Goal: Transaction & Acquisition: Purchase product/service

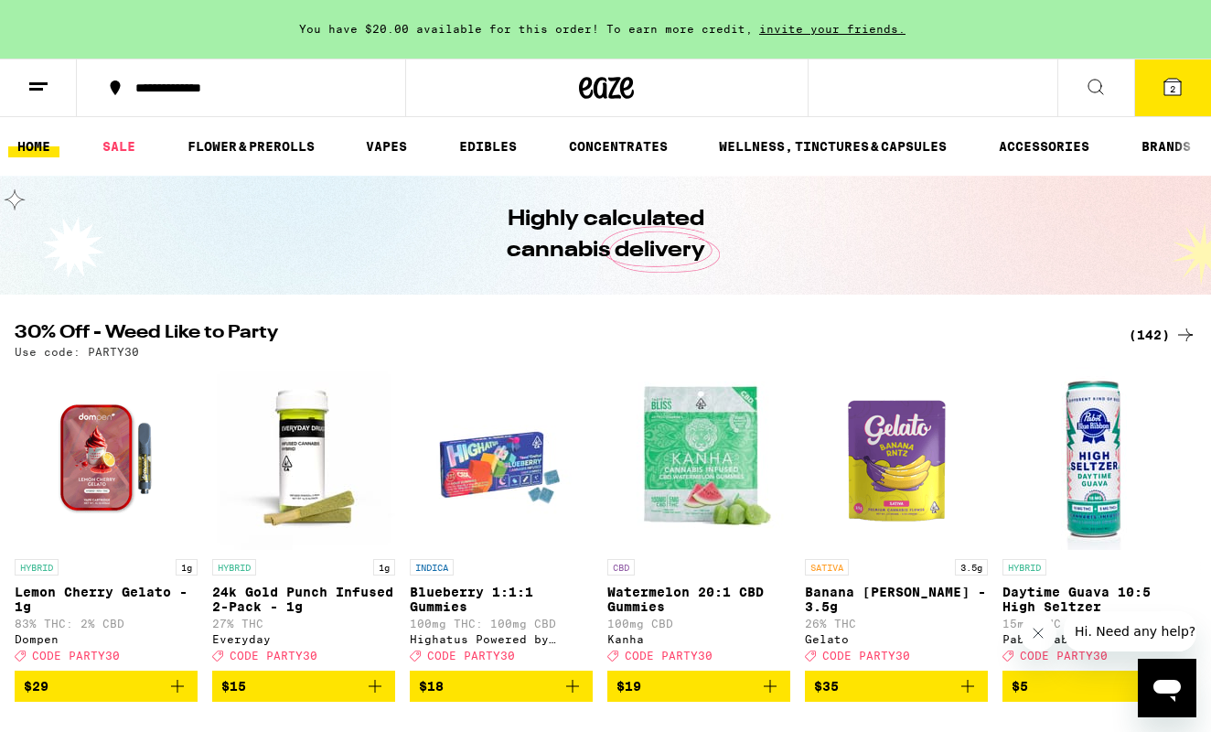
click at [1170, 93] on span "2" at bounding box center [1172, 88] width 5 height 11
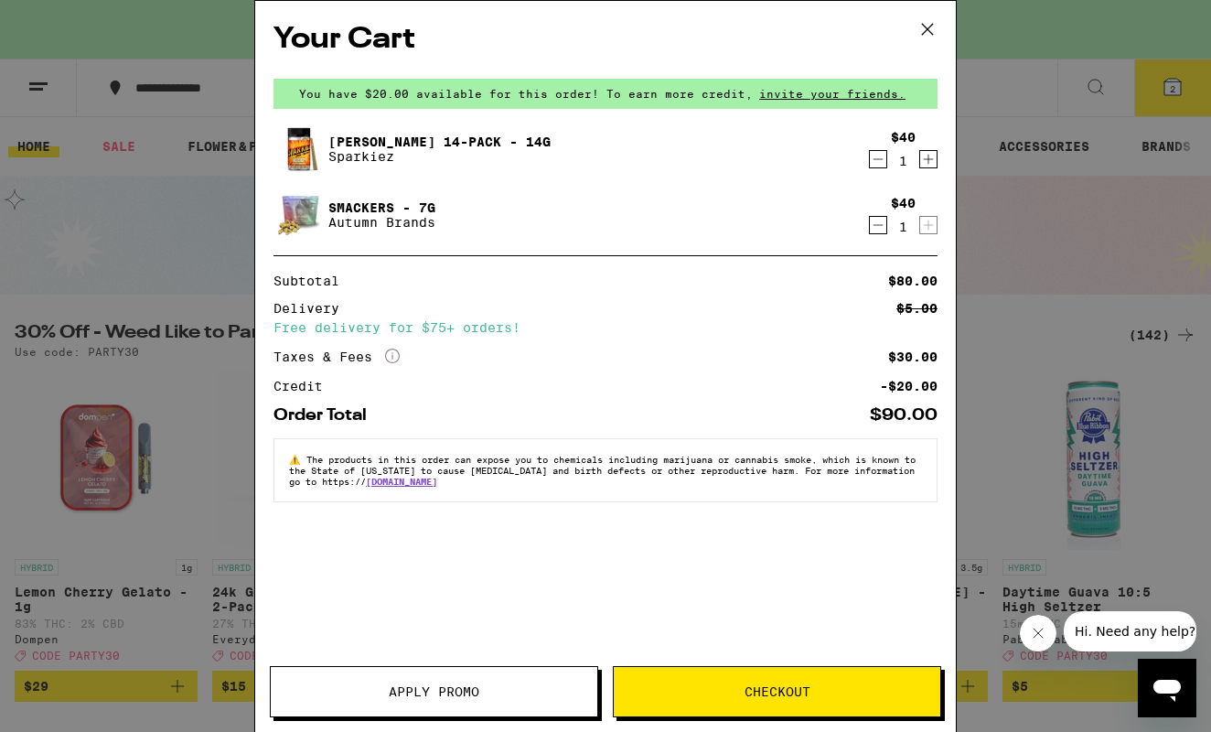
click at [873, 164] on icon "Decrement" at bounding box center [878, 159] width 16 height 22
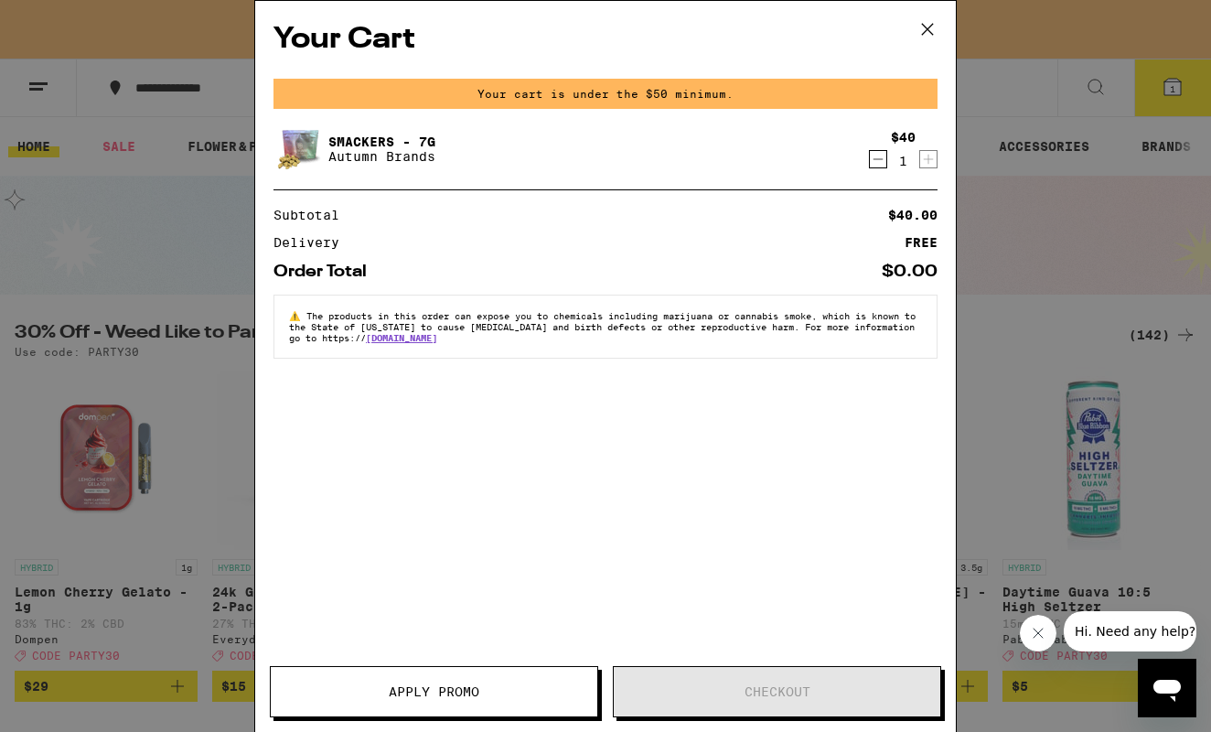
click at [873, 158] on icon "Decrement" at bounding box center [878, 159] width 16 height 22
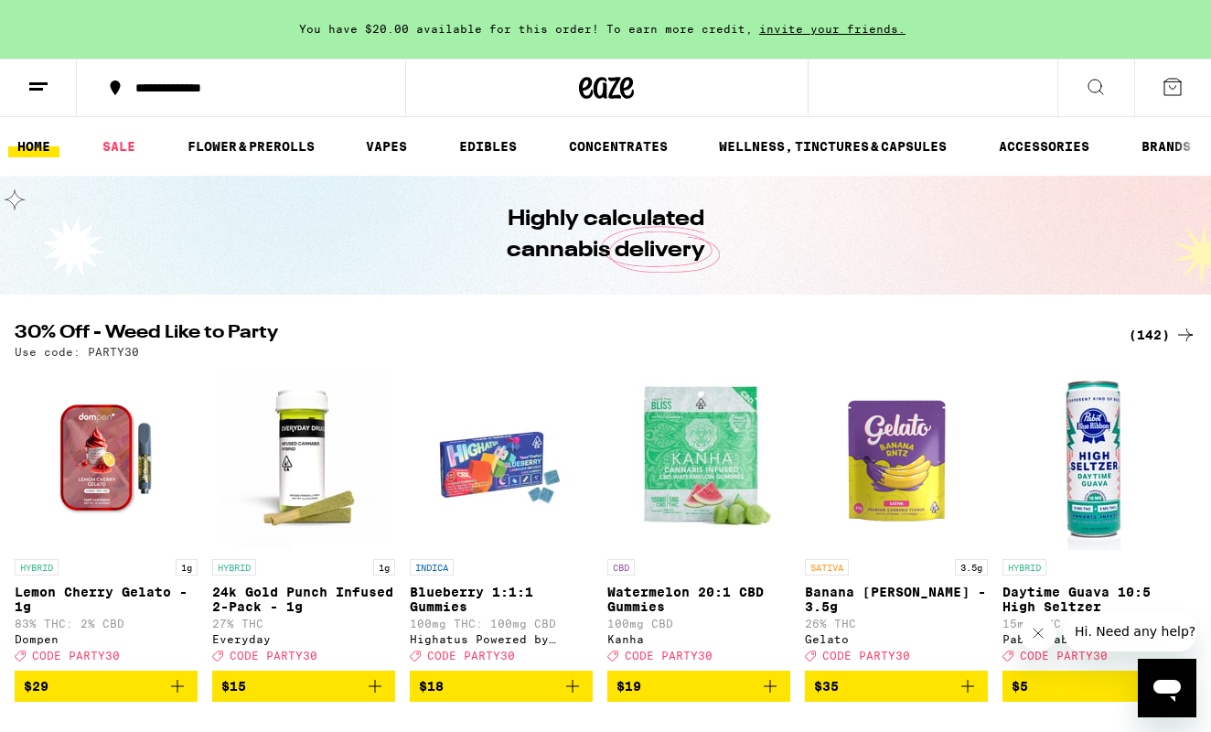
click at [1160, 333] on div "(142)" at bounding box center [1163, 335] width 68 height 22
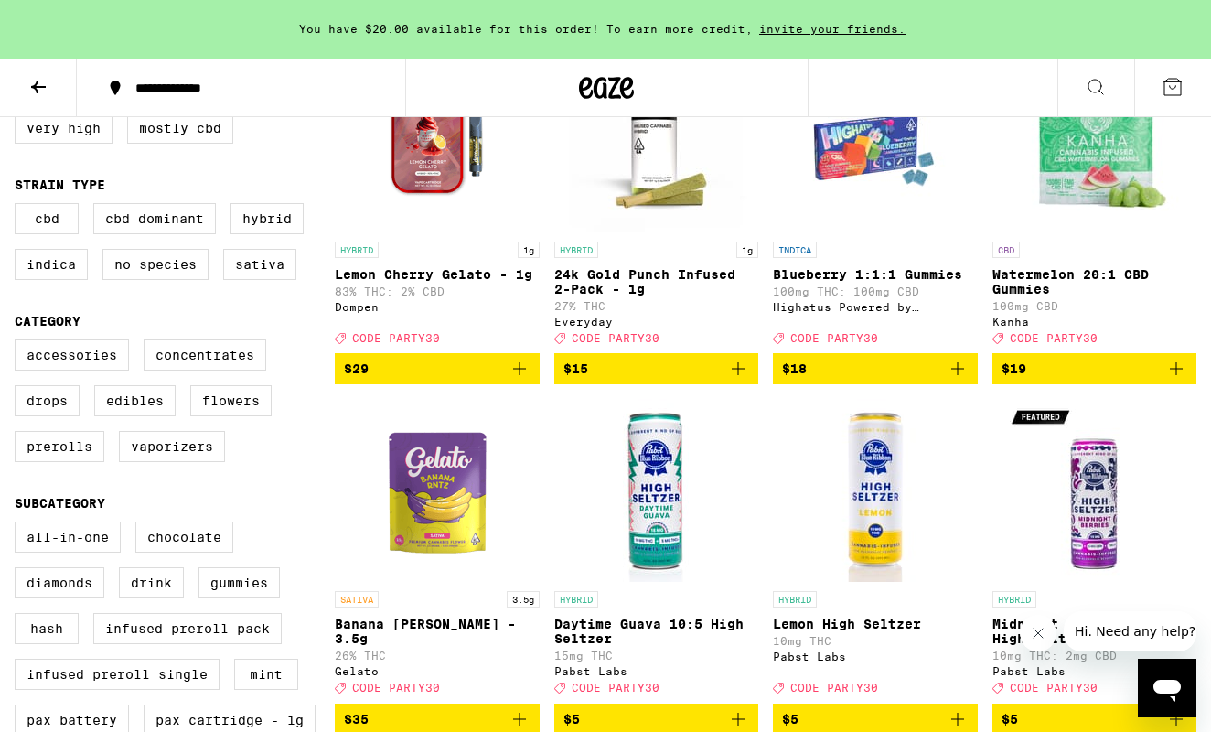
scroll to position [276, 0]
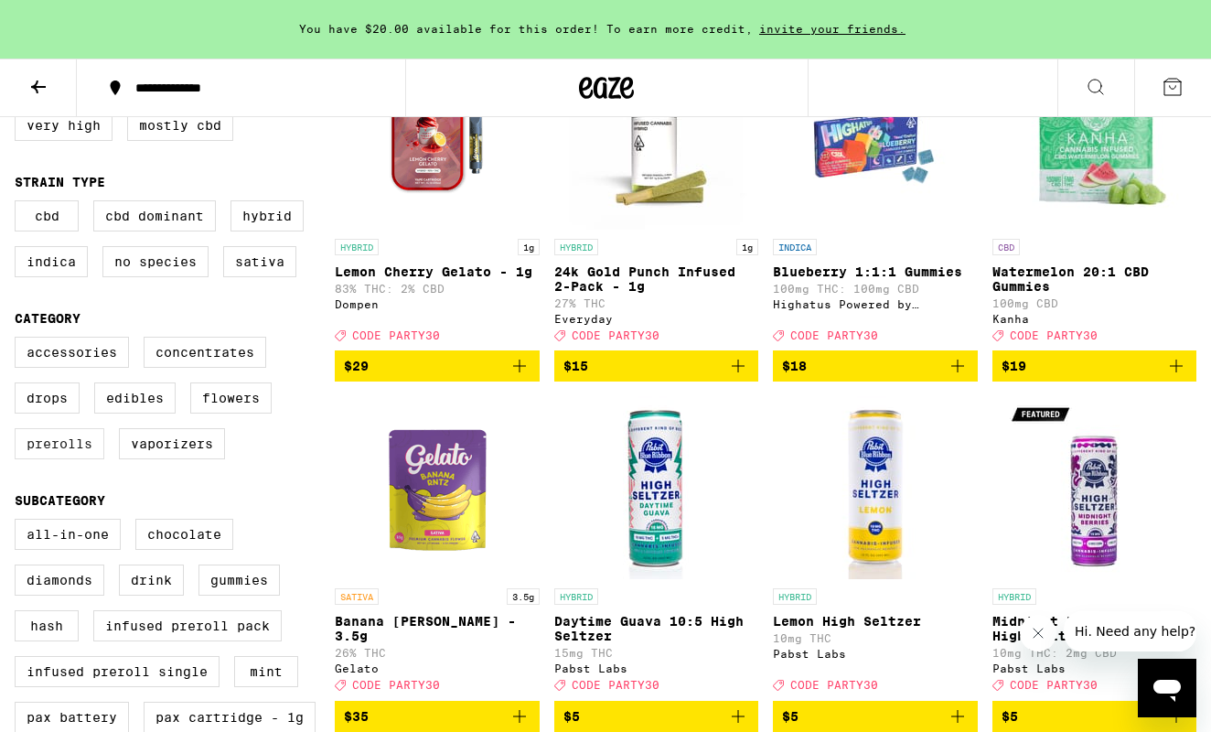
click at [50, 459] on label "Prerolls" at bounding box center [60, 443] width 90 height 31
click at [19, 340] on input "Prerolls" at bounding box center [18, 339] width 1 height 1
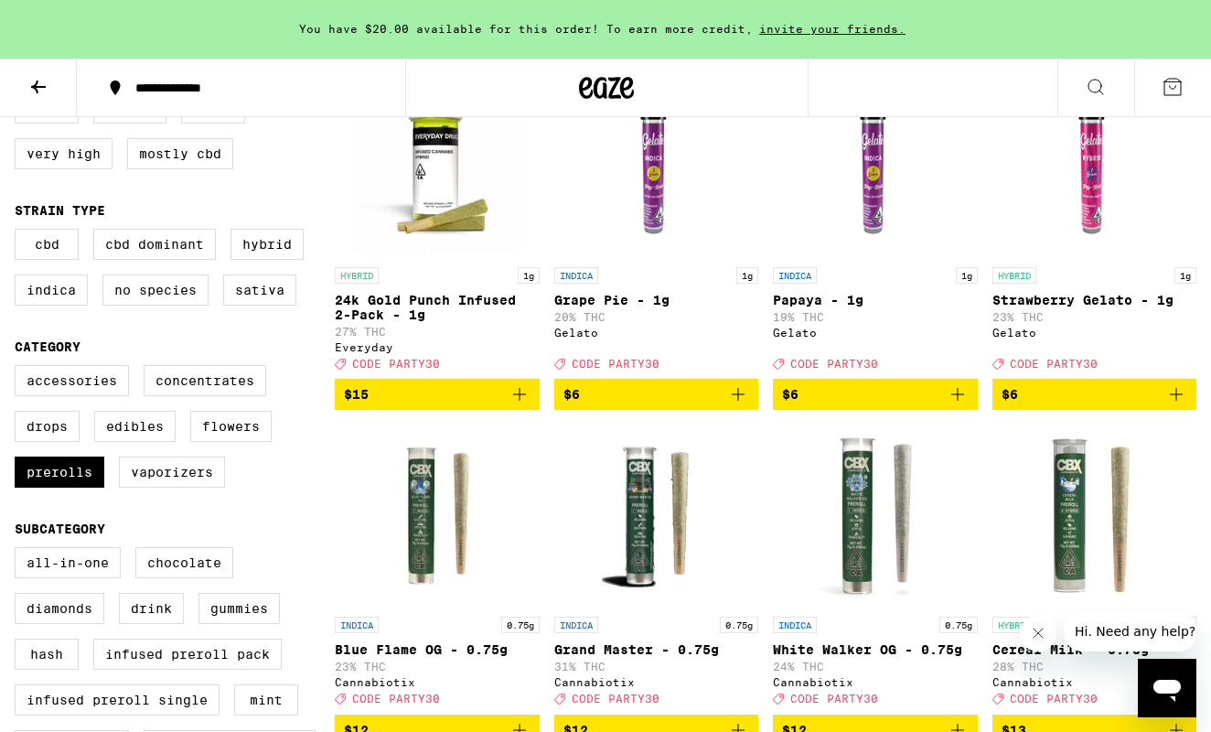
scroll to position [315, 0]
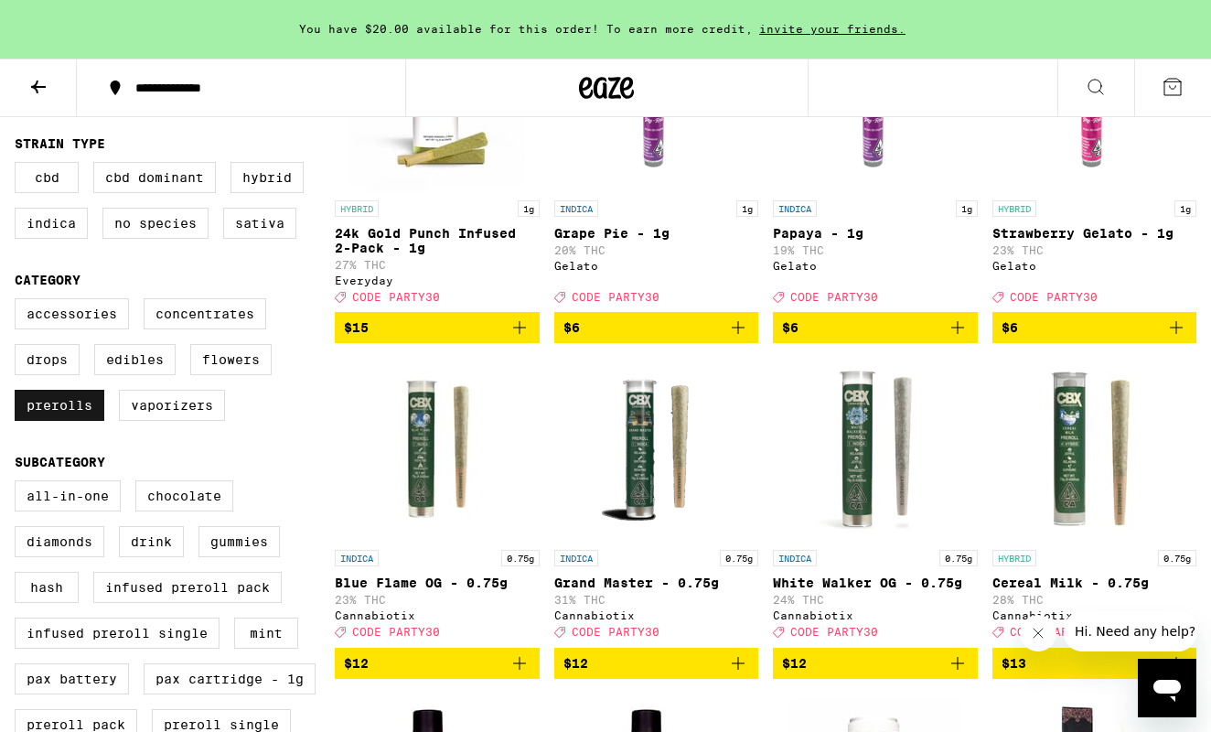
click at [76, 421] on label "Prerolls" at bounding box center [60, 405] width 90 height 31
click at [19, 302] on input "Prerolls" at bounding box center [18, 301] width 1 height 1
checkbox input "false"
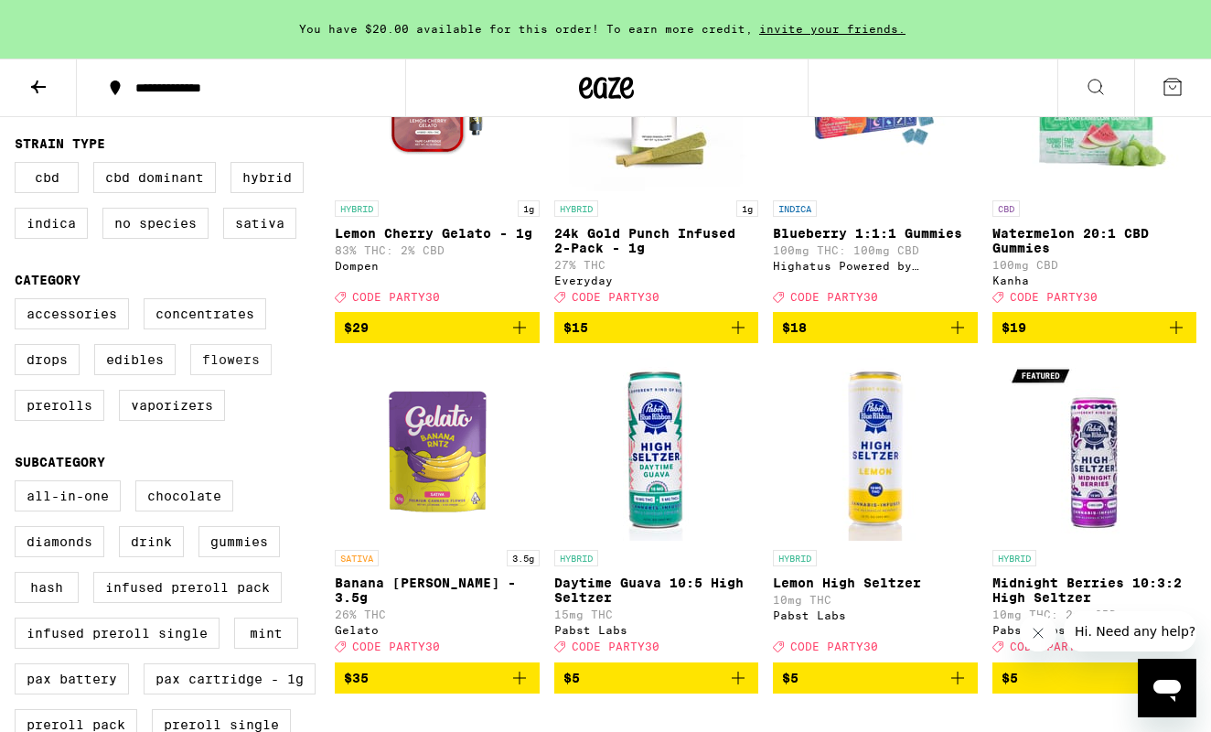
click at [243, 373] on label "Flowers" at bounding box center [230, 359] width 81 height 31
click at [19, 302] on input "Flowers" at bounding box center [18, 301] width 1 height 1
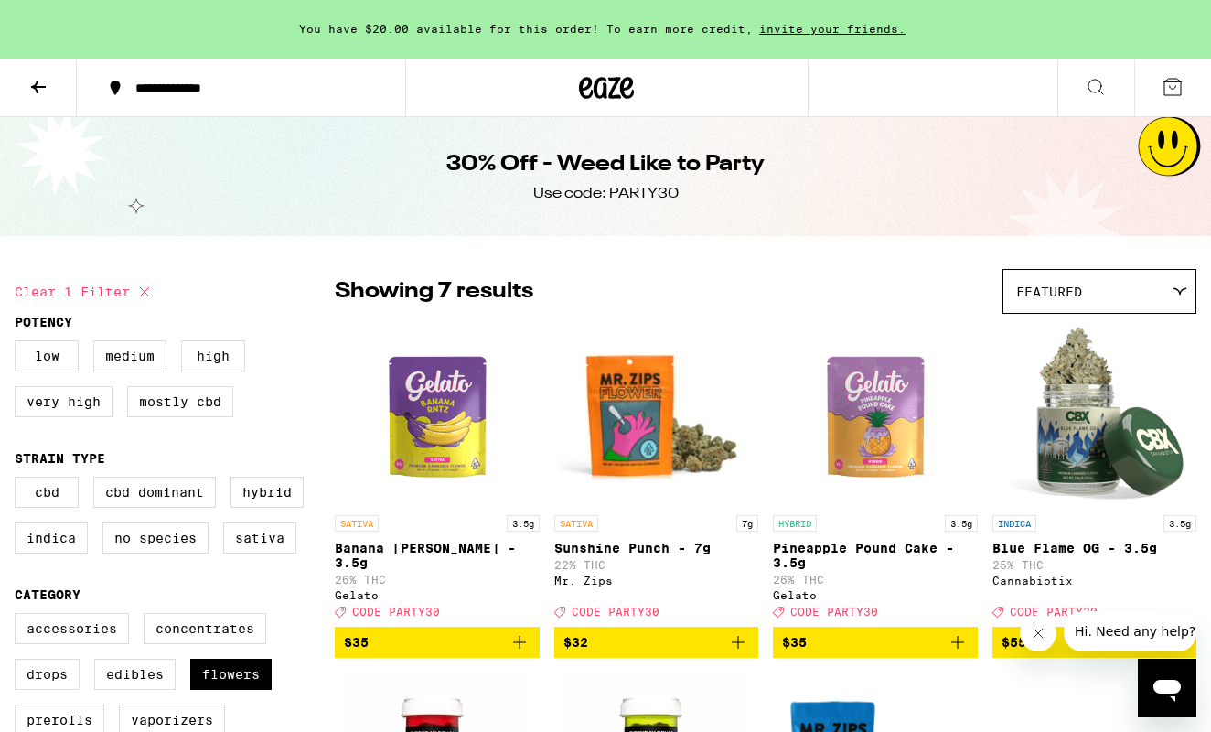
click at [142, 289] on icon at bounding box center [145, 292] width 22 height 22
checkbox input "false"
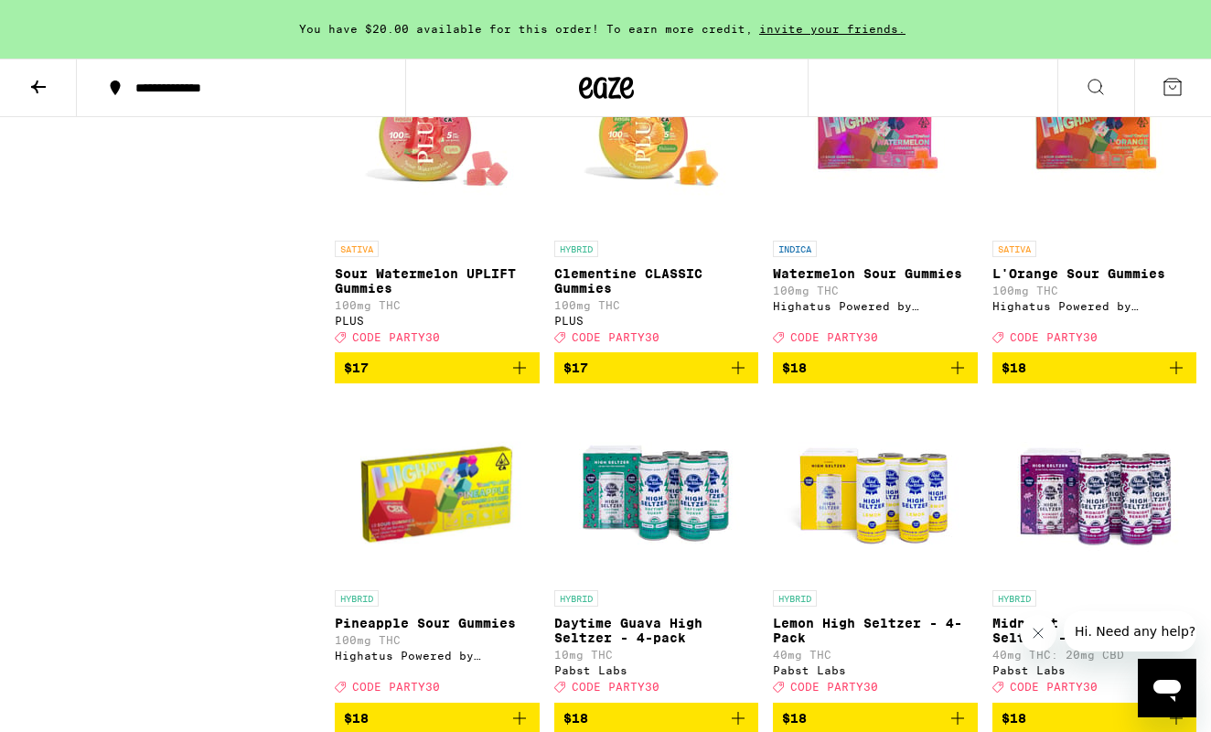
scroll to position [3356, 0]
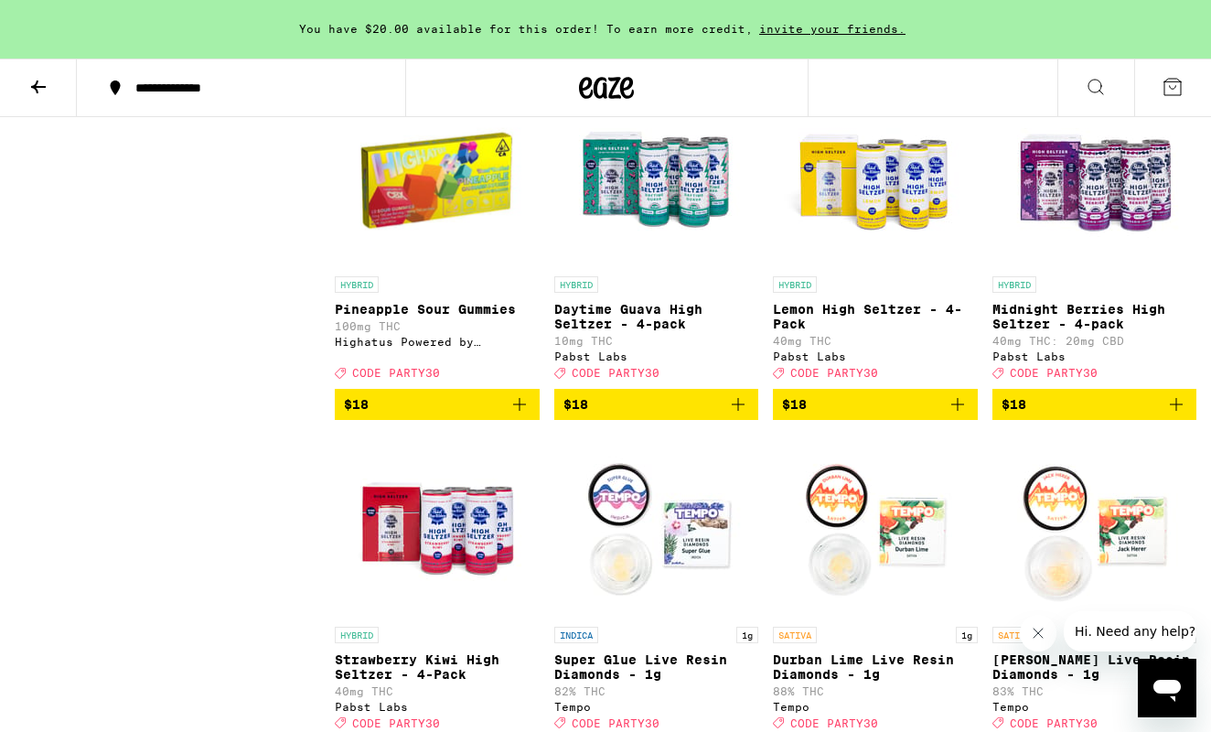
click at [36, 77] on icon at bounding box center [38, 87] width 22 height 22
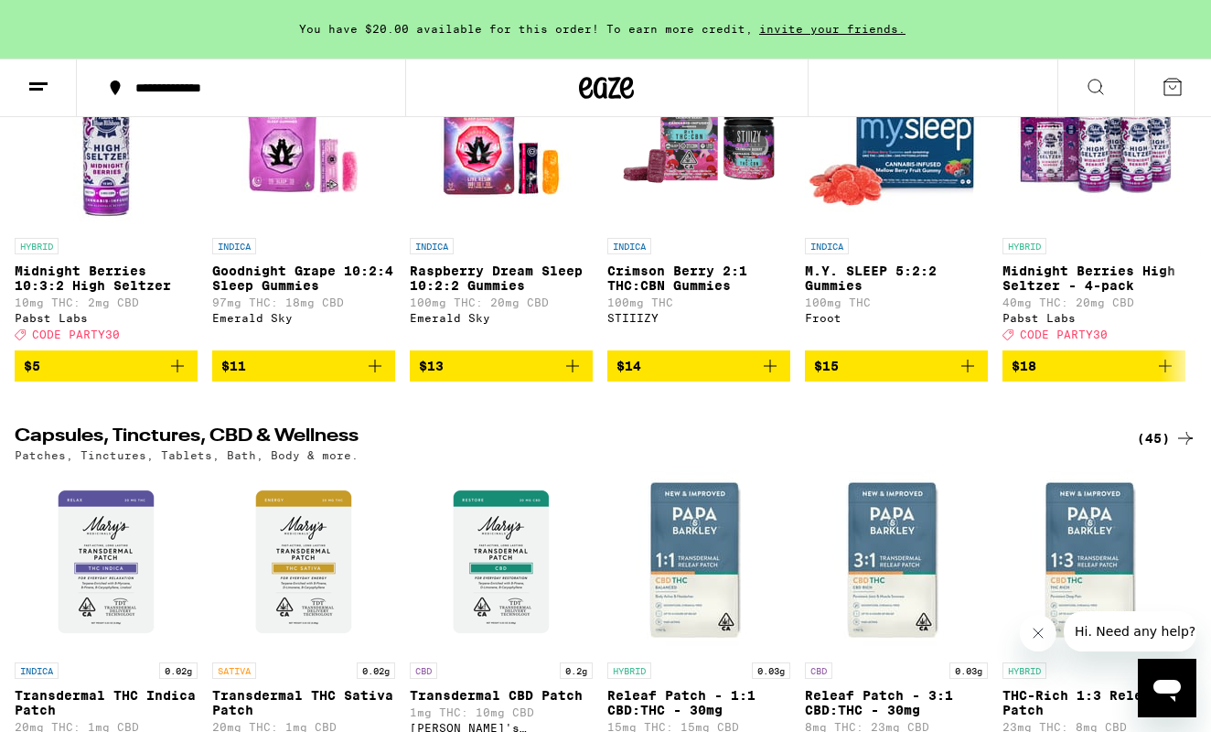
scroll to position [6739, 0]
